Goal: Task Accomplishment & Management: Manage account settings

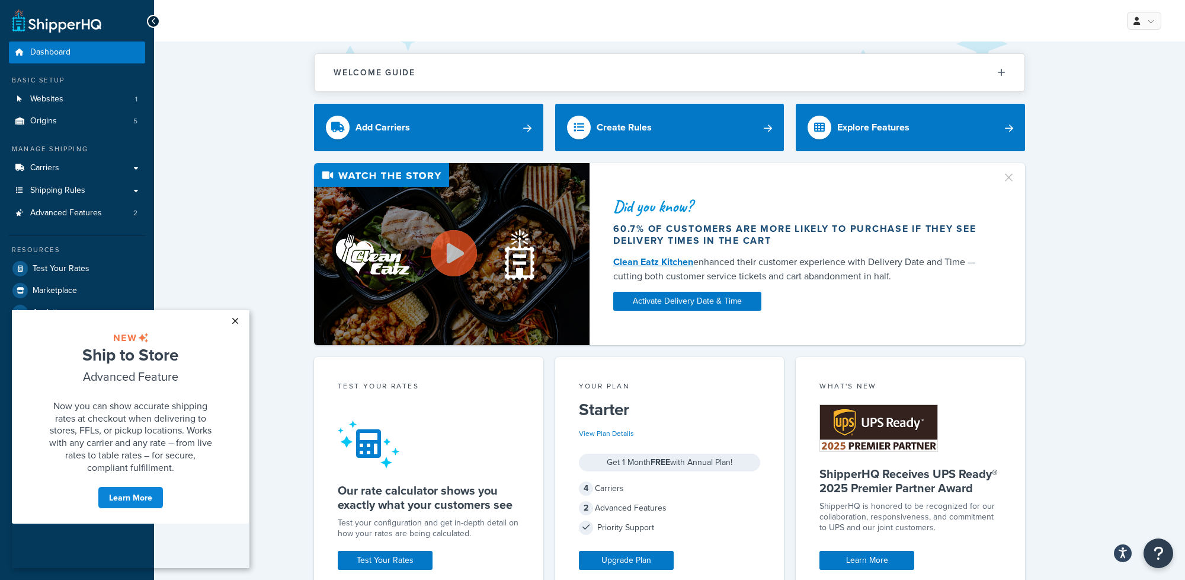
click at [236, 325] on link "×" at bounding box center [235, 320] width 21 height 21
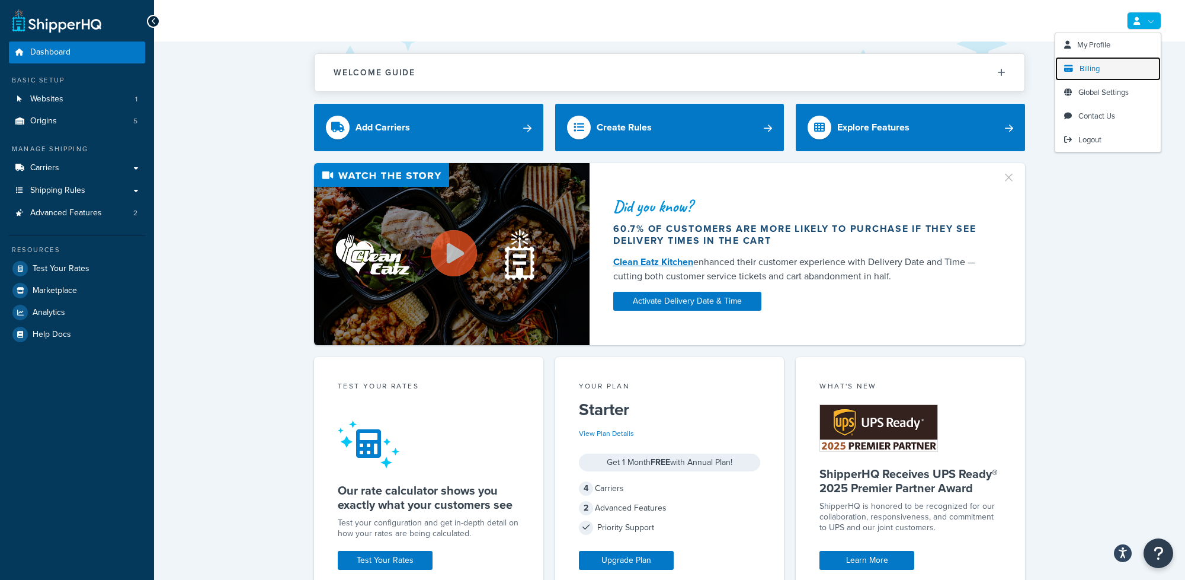
click at [1089, 73] on span "Billing" at bounding box center [1090, 68] width 20 height 11
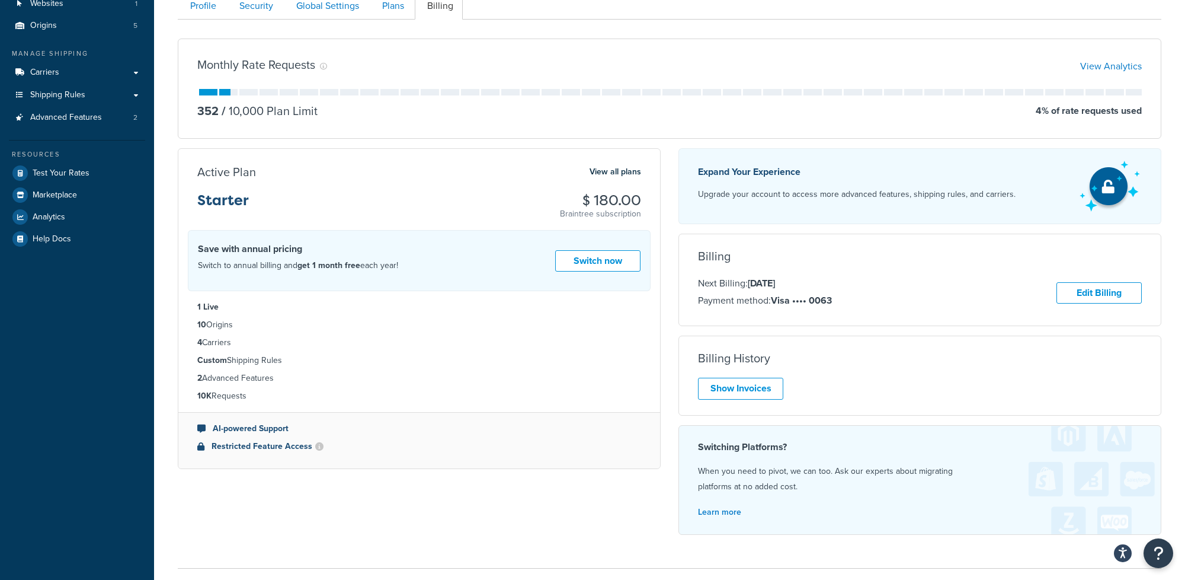
scroll to position [107, 0]
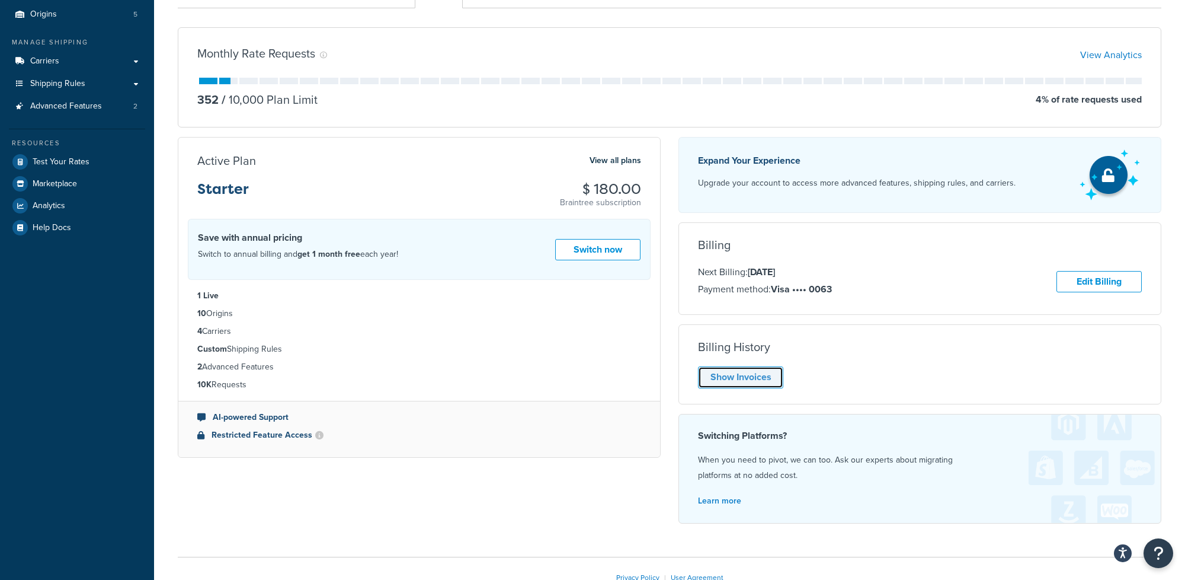
click at [772, 379] on link "Show Invoices" at bounding box center [740, 377] width 85 height 22
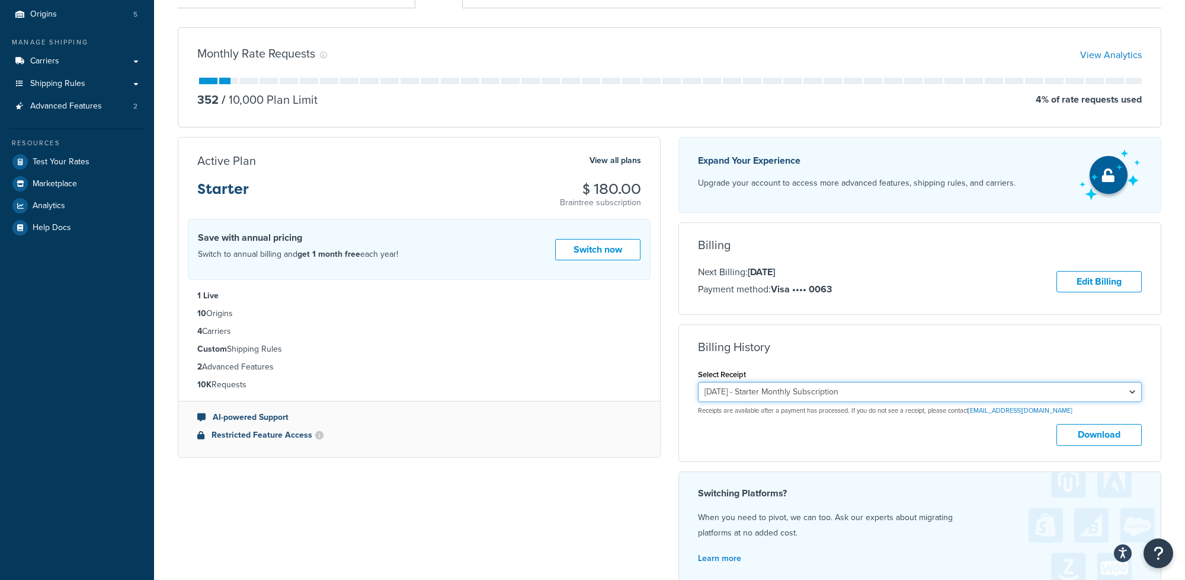
click at [833, 395] on select "August 8, 2025 - Starter Monthly Subscription July 8, 2025 - Starter Monthly Su…" at bounding box center [920, 392] width 444 height 20
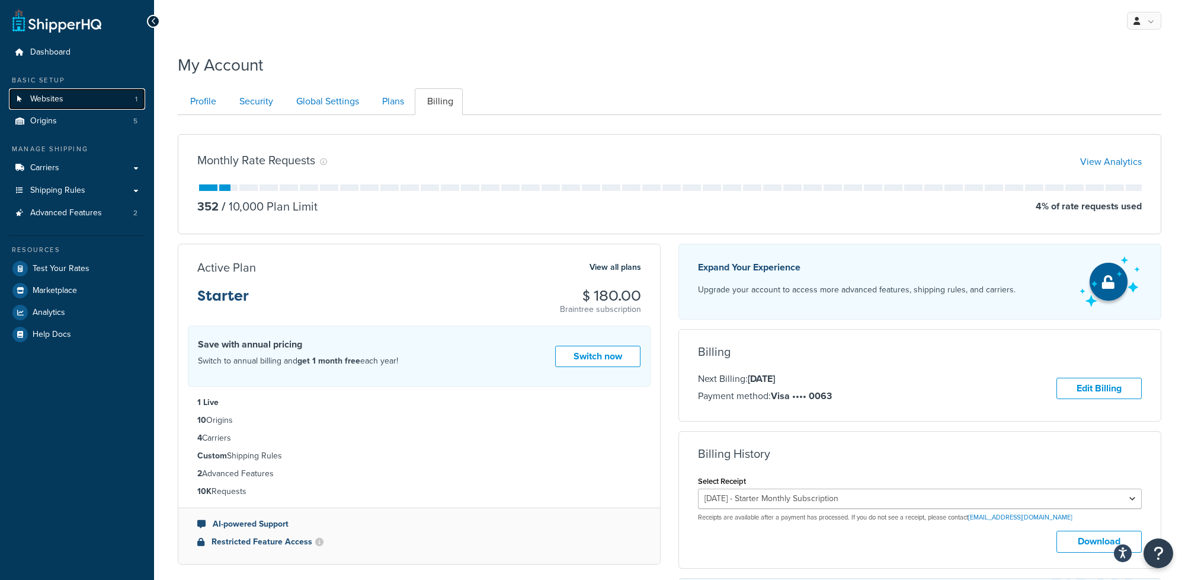
click at [76, 105] on link "Websites 1" at bounding box center [77, 99] width 136 height 22
